Goal: Book appointment/travel/reservation

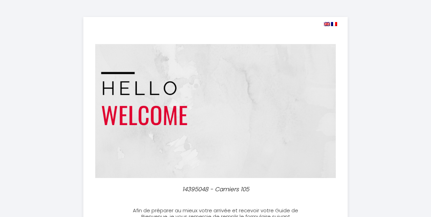
select select
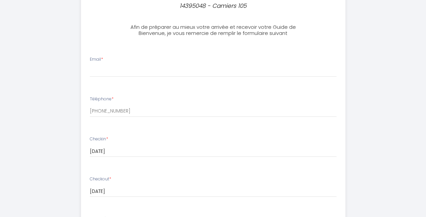
scroll to position [193, 0]
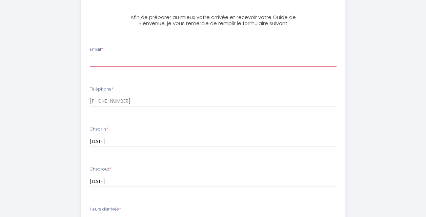
click at [119, 66] on input "Email *" at bounding box center [213, 61] width 247 height 12
type input "[EMAIL_ADDRESS][DOMAIN_NAME]"
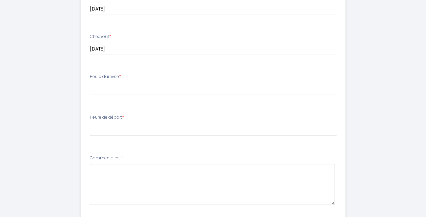
scroll to position [327, 0]
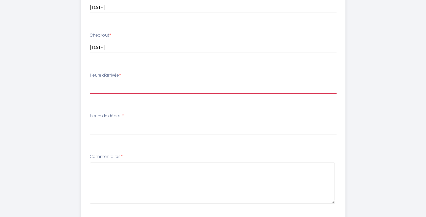
click at [172, 84] on select "16:00 16:30 17:00 17:30 18:00" at bounding box center [213, 87] width 247 height 13
click at [146, 84] on select "16:00 16:30 17:00 17:30 18:00" at bounding box center [213, 87] width 247 height 13
select select "16:00"
click at [90, 81] on select "16:00 16:30 17:00 17:30 18:00" at bounding box center [213, 87] width 247 height 13
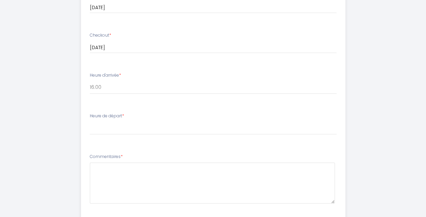
click at [132, 120] on div "Heure de départ * 00:00 00:30 01:00 01:30 02:00 02:30 03:00 03:30 04:00 04:30 0…" at bounding box center [213, 124] width 247 height 22
click at [131, 133] on select "00:00 00:30 01:00 01:30 02:00 02:30 03:00 03:30 04:00 04:30 05:00 05:30 06:00 0…" at bounding box center [213, 128] width 247 height 13
select select "10:00"
click at [90, 122] on select "00:00 00:30 01:00 01:30 02:00 02:30 03:00 03:30 04:00 04:30 05:00 05:30 06:00 0…" at bounding box center [213, 128] width 247 height 13
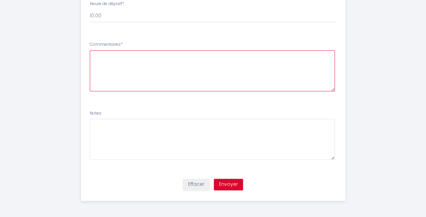
click at [258, 63] on textarea at bounding box center [212, 70] width 245 height 41
type textarea "Si possible nous aimerions arriver plus tôt (vers 12h par exemple)"
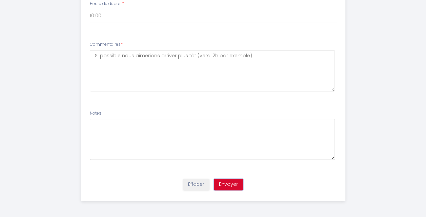
click at [230, 187] on button "Envoyer" at bounding box center [228, 185] width 29 height 12
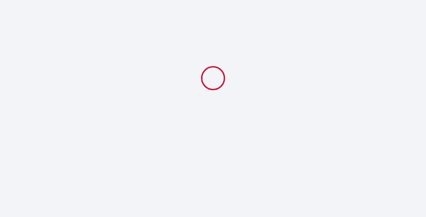
scroll to position [0, 0]
select select "10:00"
